Goal: Find specific page/section: Find specific page/section

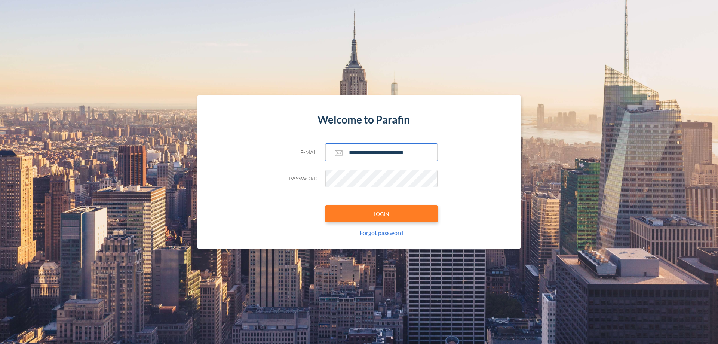
type input "**********"
click at [382, 214] on button "LOGIN" at bounding box center [381, 213] width 112 height 17
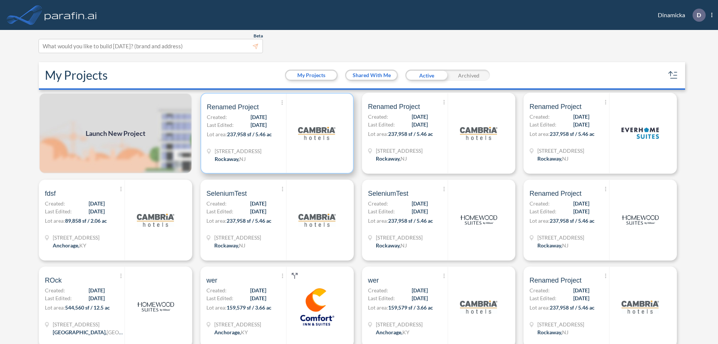
scroll to position [2, 0]
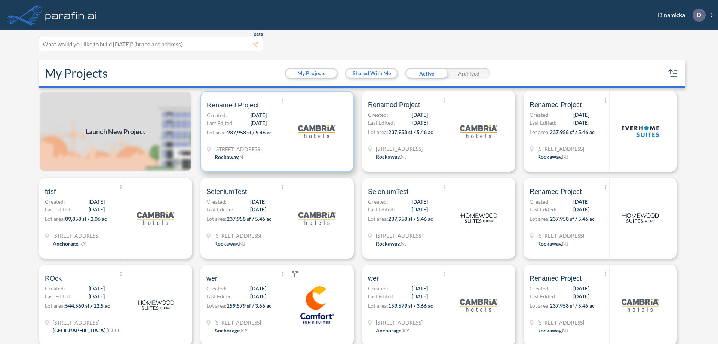
click at [276, 131] on p "Lot area: 237,958 sf / 5.46 ac" at bounding box center [246, 133] width 79 height 11
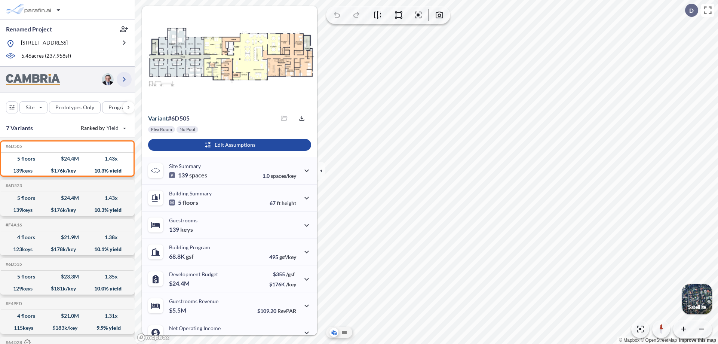
click at [124, 79] on icon "button" at bounding box center [124, 79] width 9 height 9
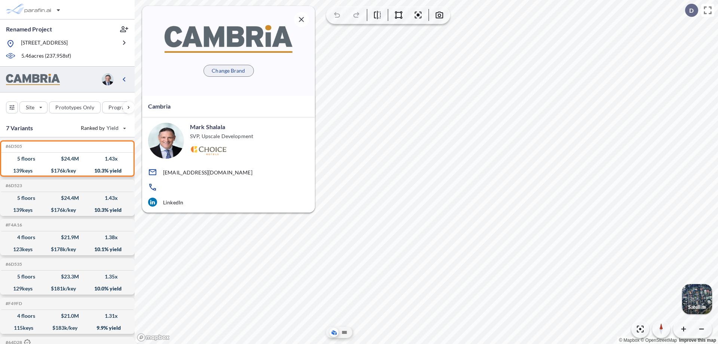
click at [229, 70] on p "Change Brand" at bounding box center [228, 70] width 33 height 7
